Goal: Information Seeking & Learning: Learn about a topic

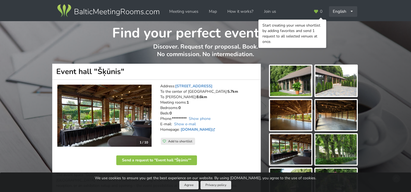
click at [352, 11] on icon at bounding box center [352, 12] width 4 height 4
click at [341, 25] on link "Русский" at bounding box center [343, 23] width 27 height 11
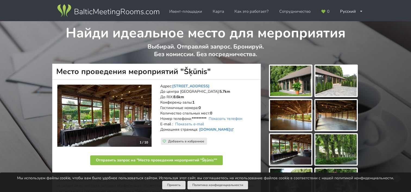
click at [298, 88] on img at bounding box center [290, 81] width 41 height 30
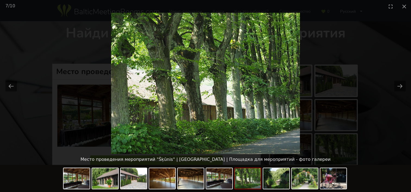
scroll to position [11, 0]
